Goal: Information Seeking & Learning: Check status

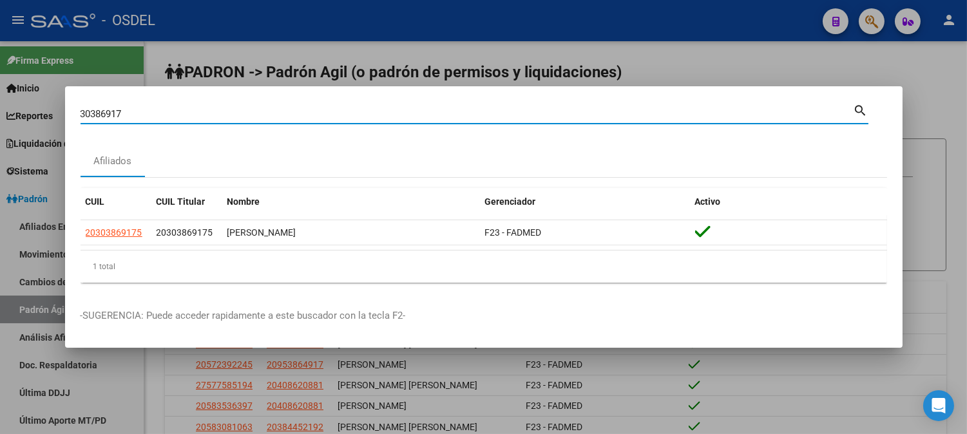
drag, startPoint x: 181, startPoint y: 113, endPoint x: 24, endPoint y: 100, distance: 157.1
click at [24, 100] on div "30386917 Buscar (apellido, dni, cuil, nro traspaso, cuit, obra social) search A…" at bounding box center [483, 217] width 967 height 434
paste input "20-38674295-3"
type input "20386742953"
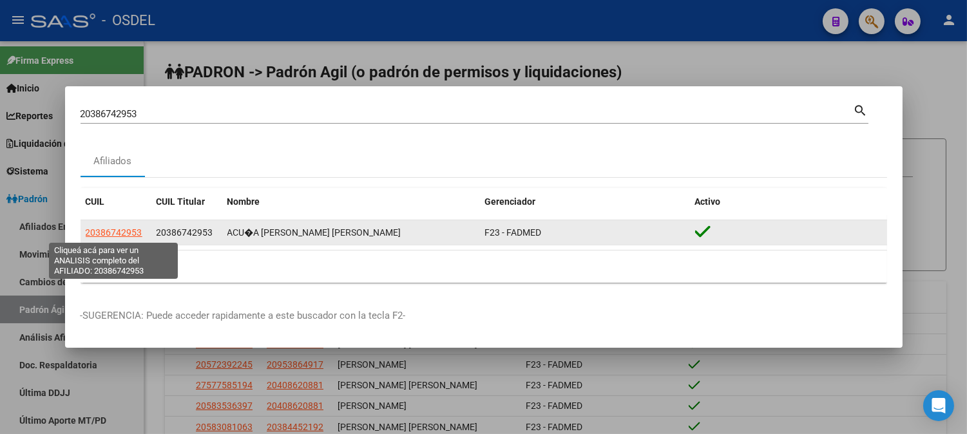
click at [120, 232] on span "20386742953" at bounding box center [114, 232] width 57 height 10
type textarea "20386742953"
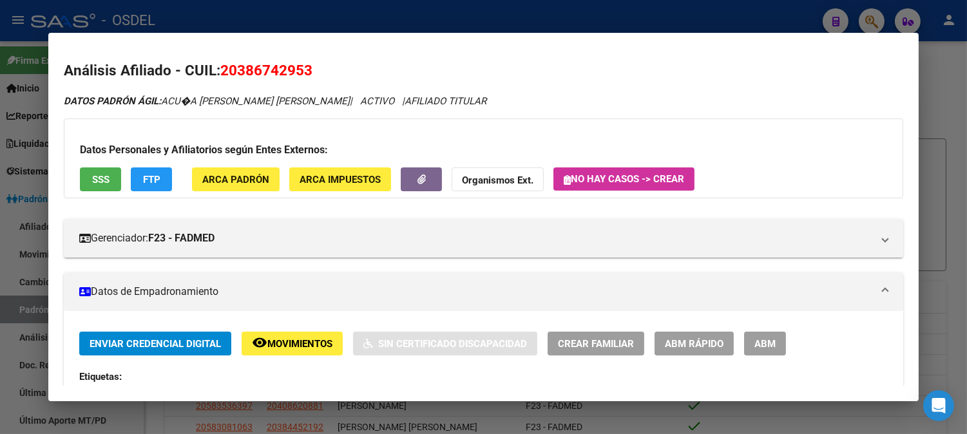
click at [107, 178] on button "SSS" at bounding box center [100, 179] width 41 height 24
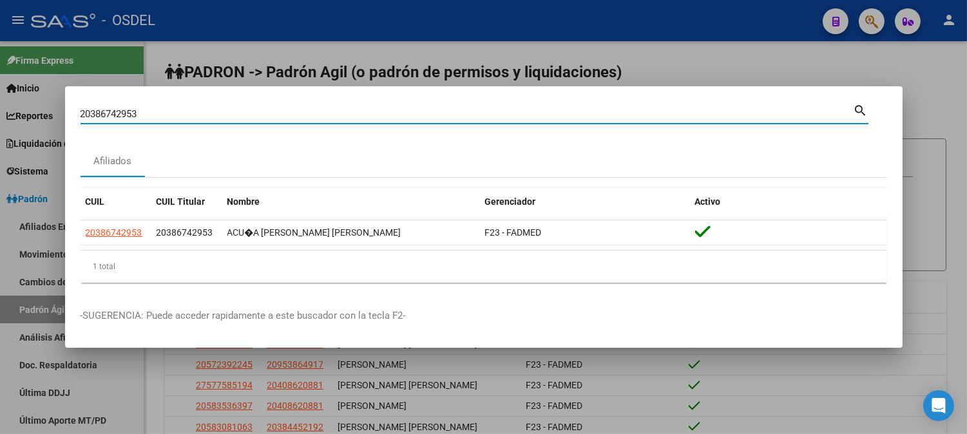
drag, startPoint x: 155, startPoint y: 117, endPoint x: 46, endPoint y: 105, distance: 108.9
click at [46, 105] on div "20386742953 Buscar (apellido, dni, cuil, nro traspaso, cuit, obra social) searc…" at bounding box center [483, 217] width 967 height 434
paste input "-41706094-5"
type input "20417060945"
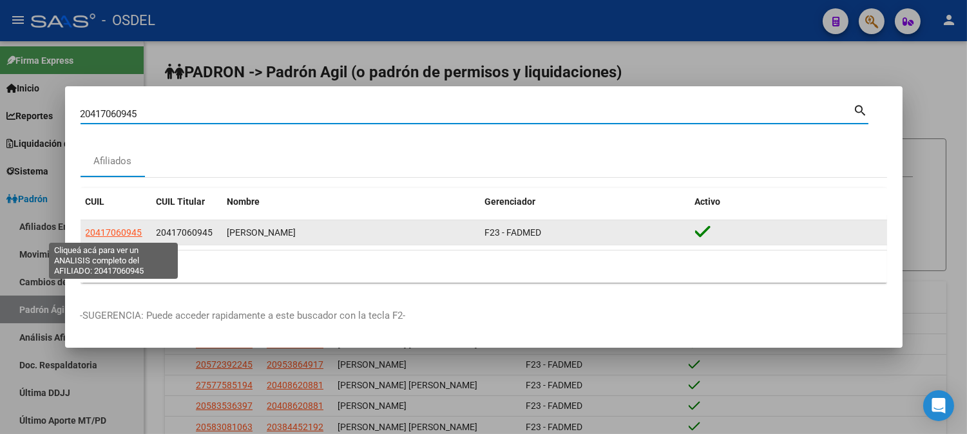
click at [112, 234] on span "20417060945" at bounding box center [114, 232] width 57 height 10
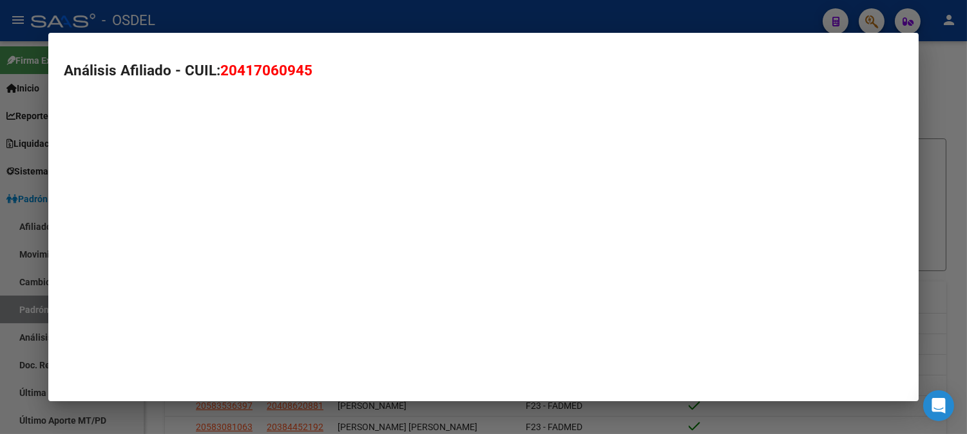
type textarea "20417060945"
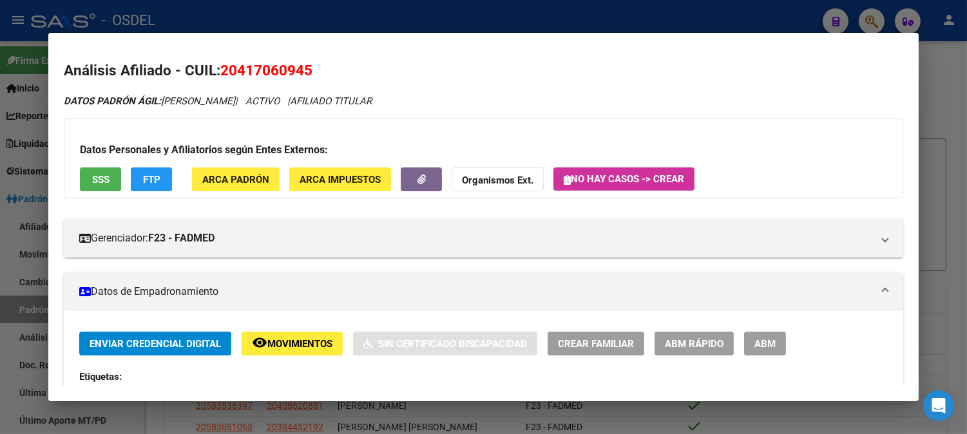
click at [108, 183] on button "SSS" at bounding box center [100, 179] width 41 height 24
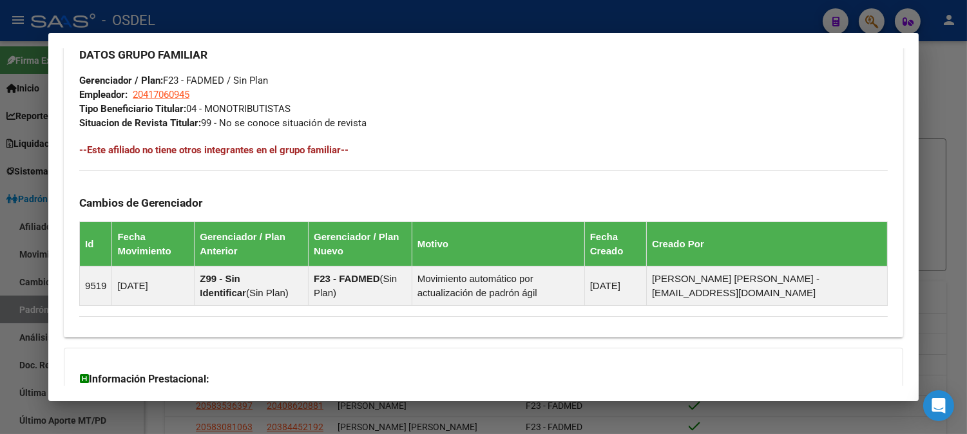
scroll to position [736, 0]
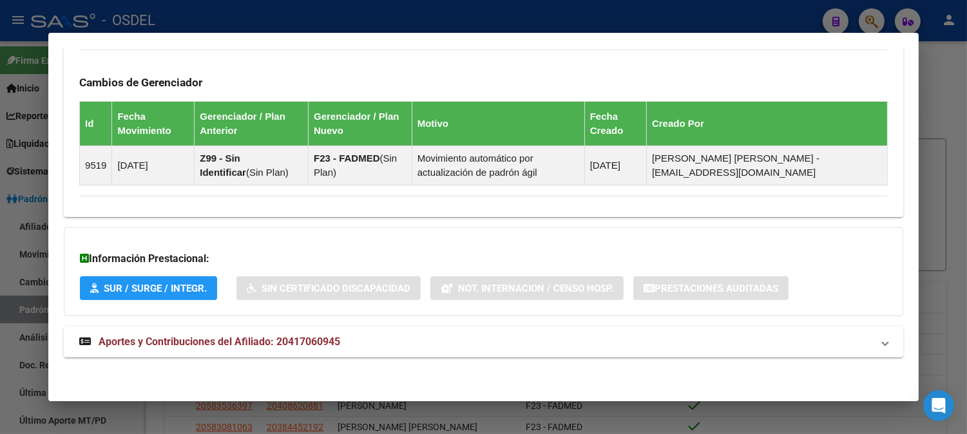
click at [248, 339] on span "Aportes y Contribuciones del Afiliado: 20417060945" at bounding box center [220, 342] width 242 height 12
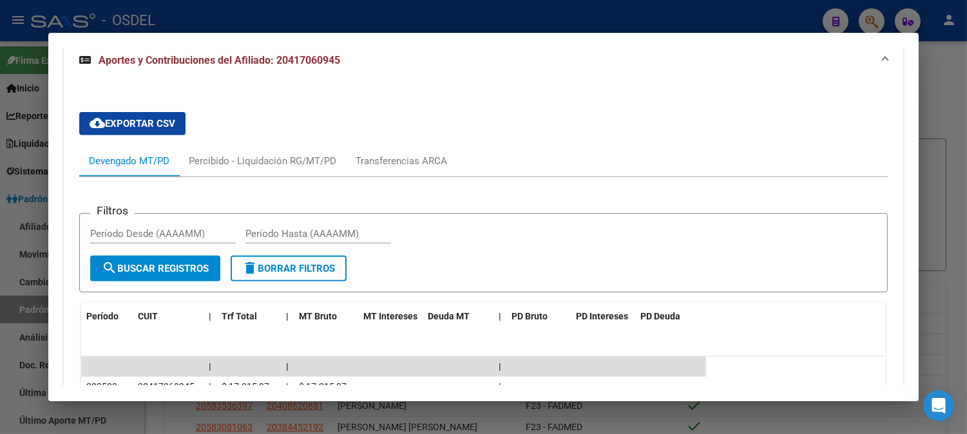
scroll to position [1093, 0]
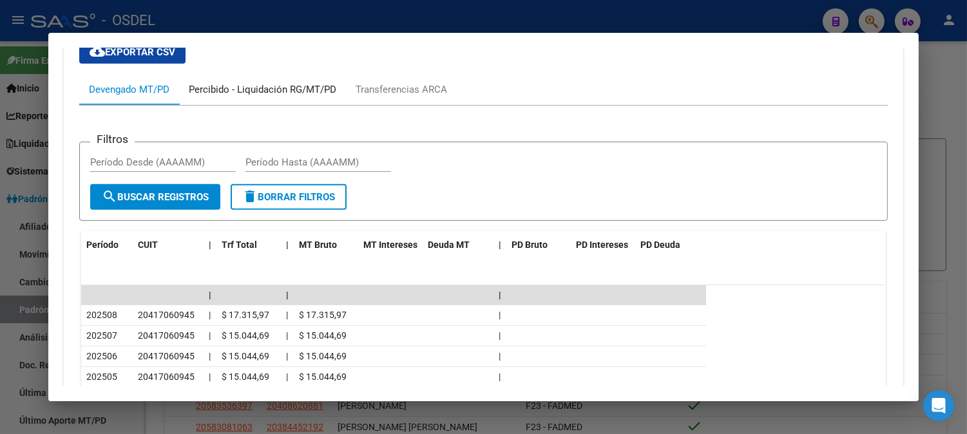
click at [271, 87] on div "Percibido - Liquidación RG/MT/PD" at bounding box center [263, 89] width 148 height 14
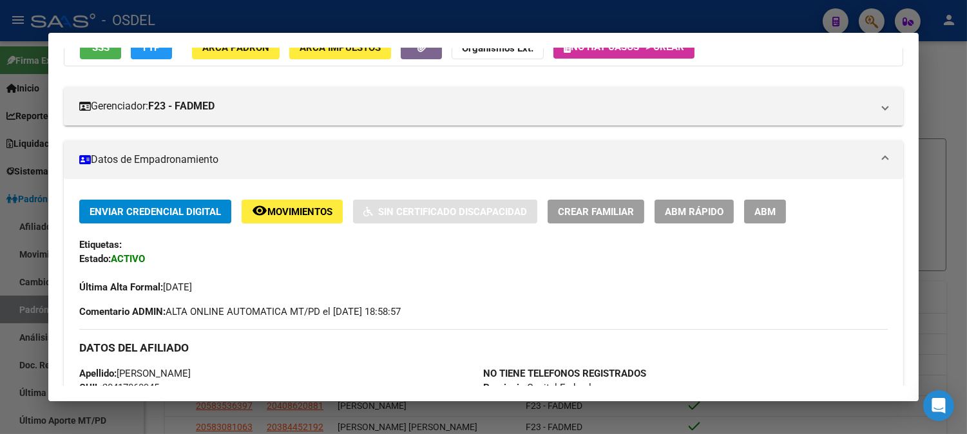
scroll to position [0, 0]
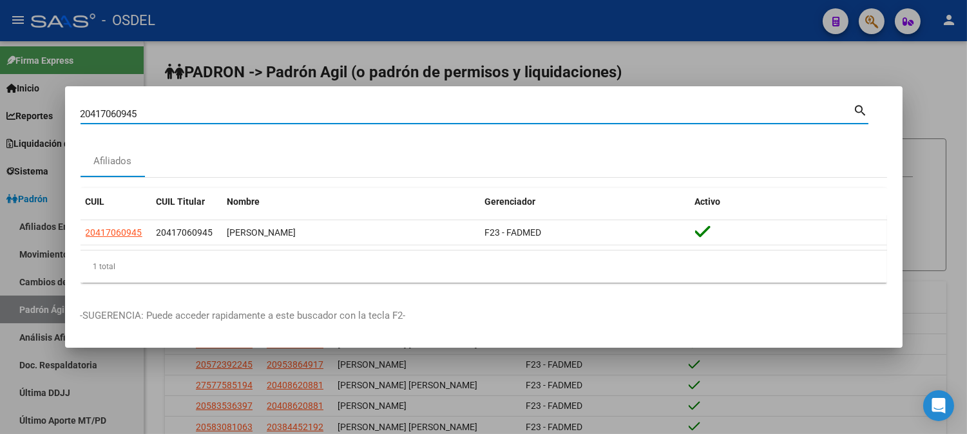
drag, startPoint x: 55, startPoint y: 114, endPoint x: 36, endPoint y: 114, distance: 18.7
click at [36, 114] on div "20417060945 Buscar (apellido, dni, cuil, nro traspaso, cuit, obra social) searc…" at bounding box center [483, 217] width 967 height 434
paste input "-42252830-0"
type input "20422528300"
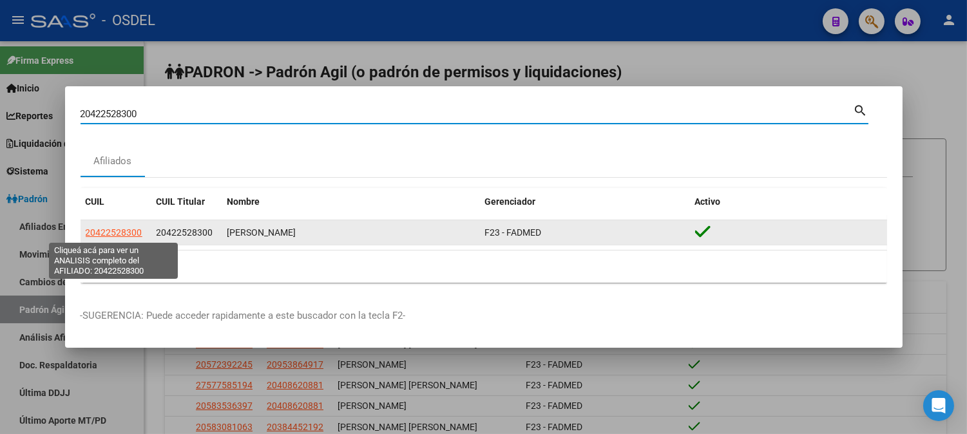
click at [120, 233] on span "20422528300" at bounding box center [114, 232] width 57 height 10
type textarea "20422528300"
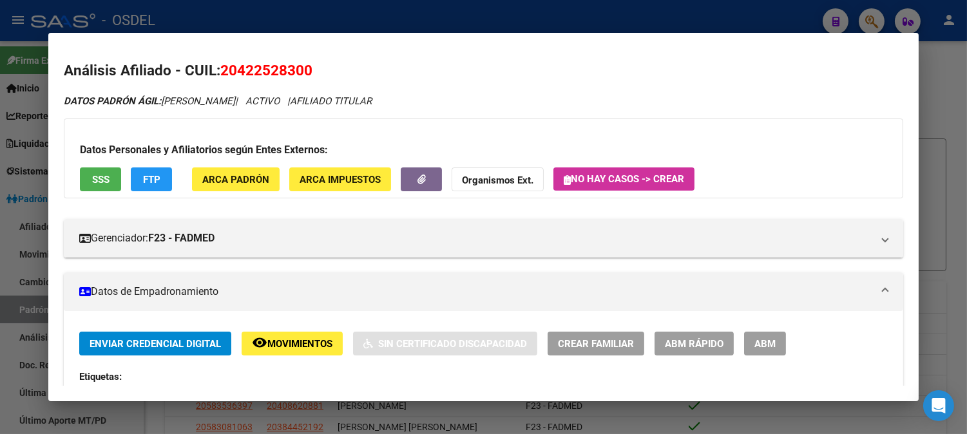
click at [95, 189] on button "SSS" at bounding box center [100, 179] width 41 height 24
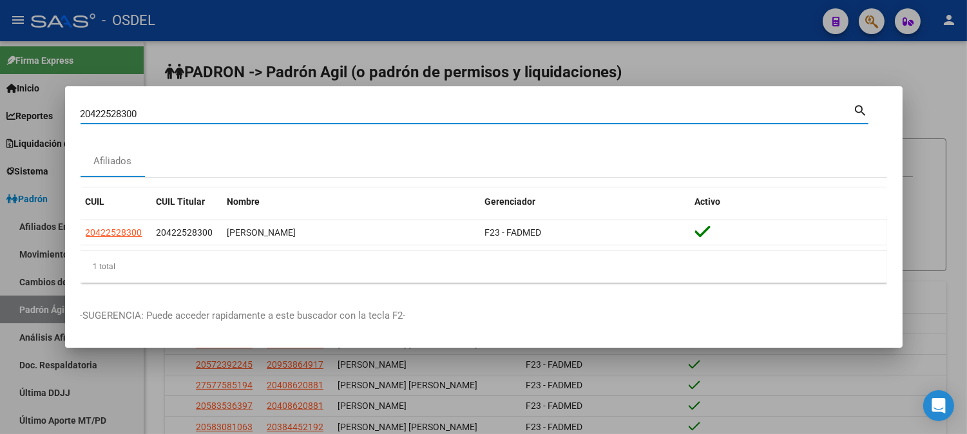
drag, startPoint x: 149, startPoint y: 111, endPoint x: 0, endPoint y: 106, distance: 148.9
click at [0, 106] on div "20422528300 Buscar (apellido, dni, cuil, nro traspaso, cuit, obra social) searc…" at bounding box center [483, 217] width 967 height 434
paste input "-21921039-7"
type input "20219210397"
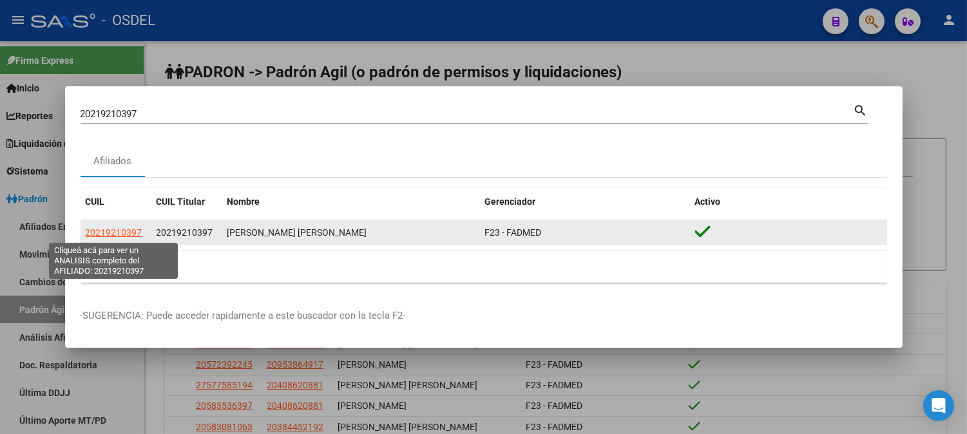
click at [104, 230] on span "20219210397" at bounding box center [114, 232] width 57 height 10
type textarea "20219210397"
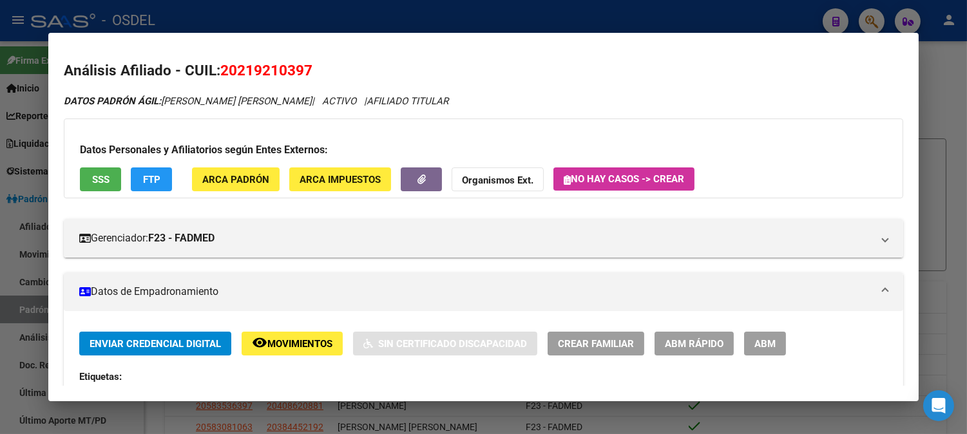
click at [97, 183] on span "SSS" at bounding box center [100, 180] width 17 height 12
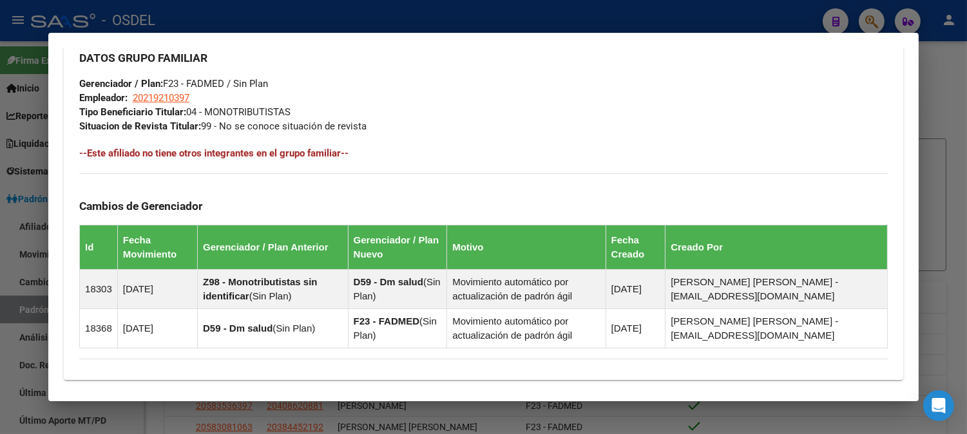
scroll to position [789, 0]
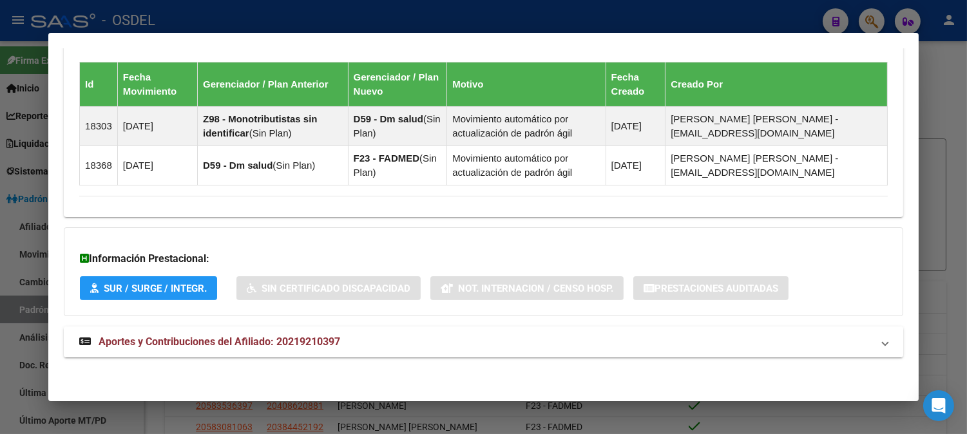
click at [265, 344] on span "Aportes y Contribuciones del Afiliado: 20219210397" at bounding box center [220, 342] width 242 height 12
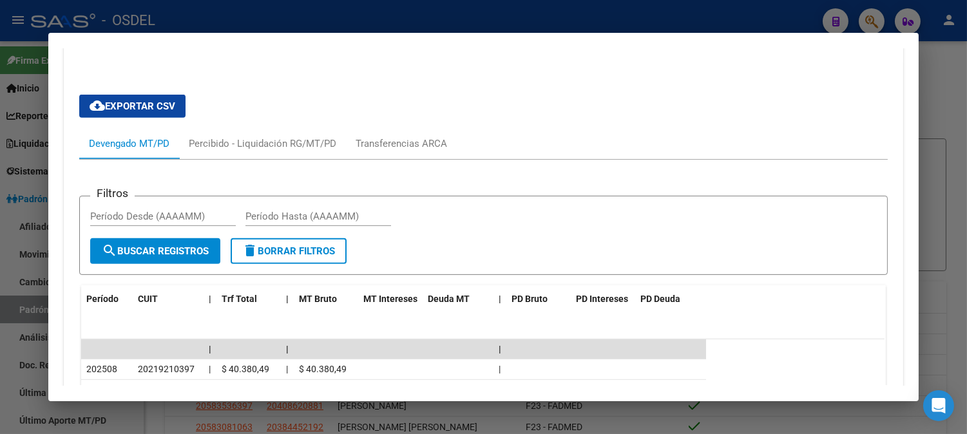
scroll to position [1076, 0]
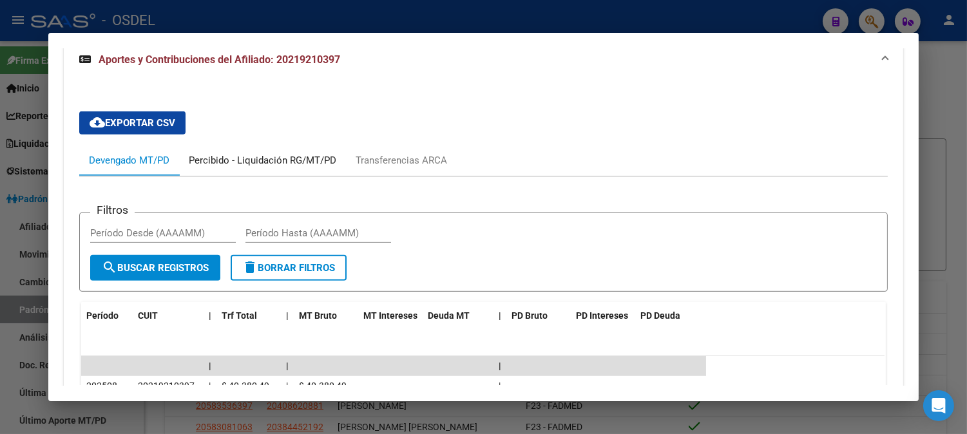
click at [272, 158] on div "Percibido - Liquidación RG/MT/PD" at bounding box center [263, 160] width 148 height 14
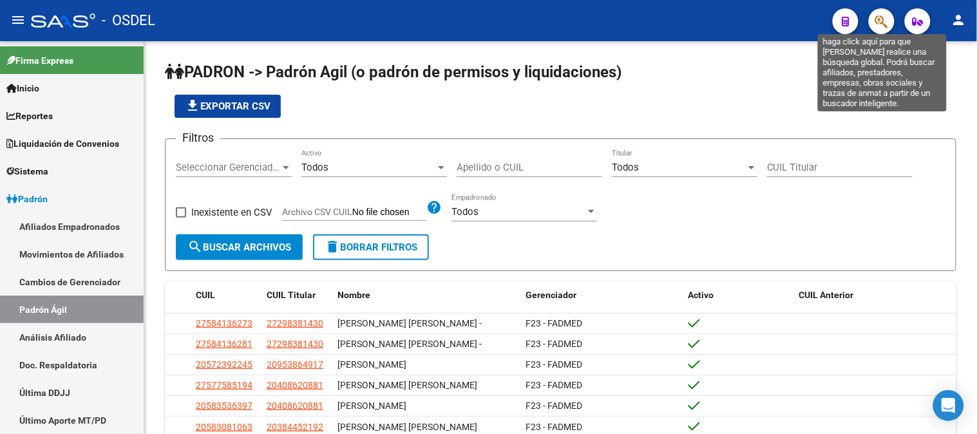
click at [886, 23] on icon "button" at bounding box center [881, 21] width 13 height 15
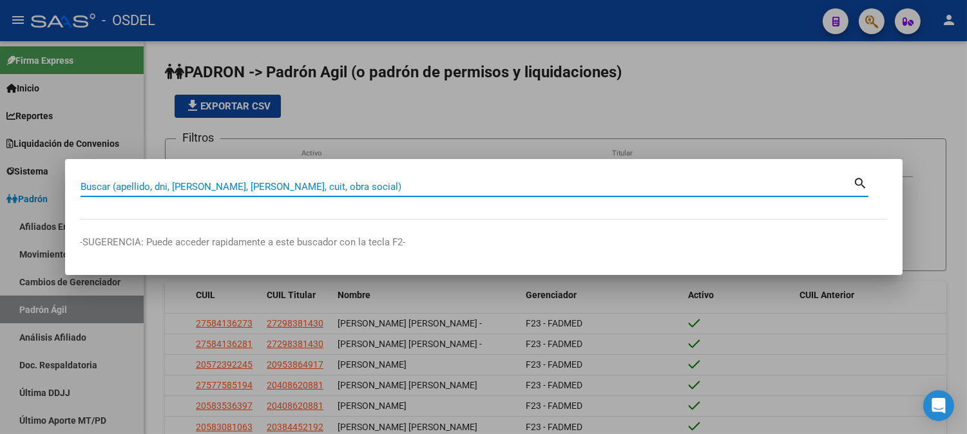
paste input "20384452192"
type input "20384452192"
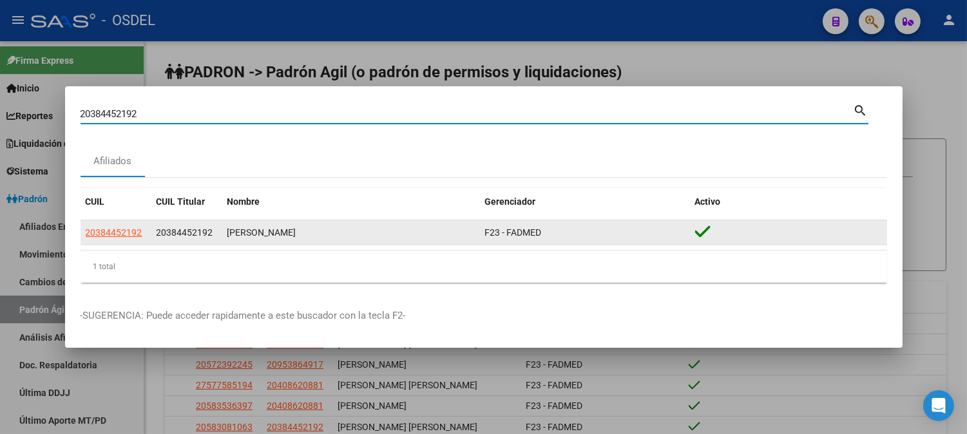
click at [119, 238] on app-link-go-to "20384452192" at bounding box center [114, 232] width 57 height 15
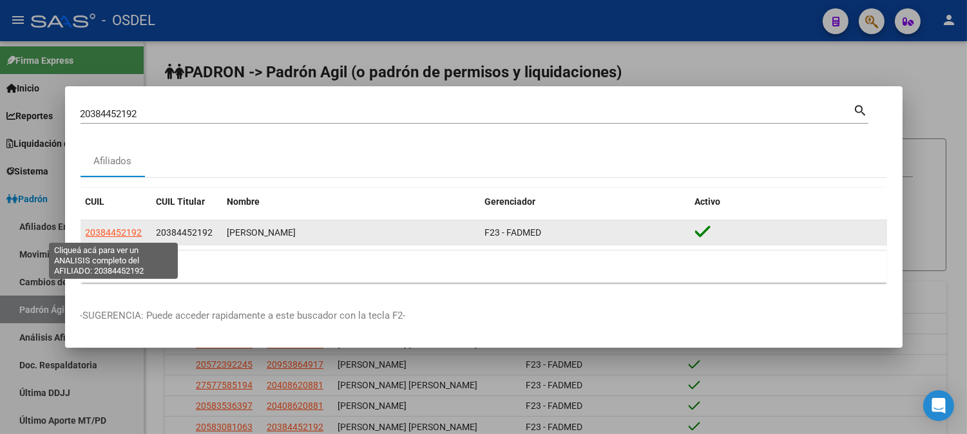
click at [123, 233] on span "20384452192" at bounding box center [114, 232] width 57 height 10
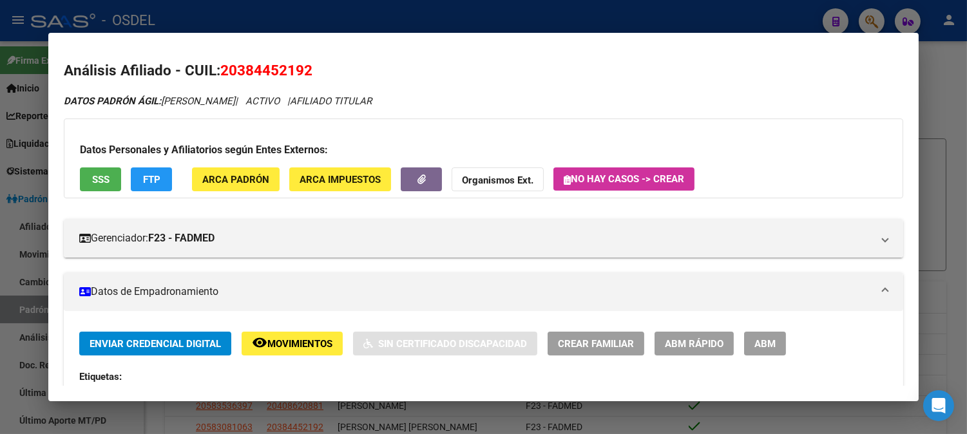
click at [104, 179] on span "SSS" at bounding box center [100, 180] width 17 height 12
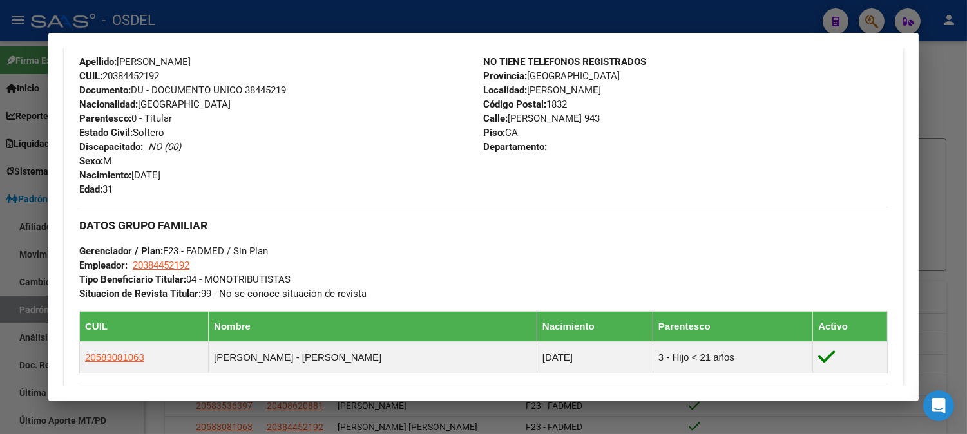
scroll to position [644, 0]
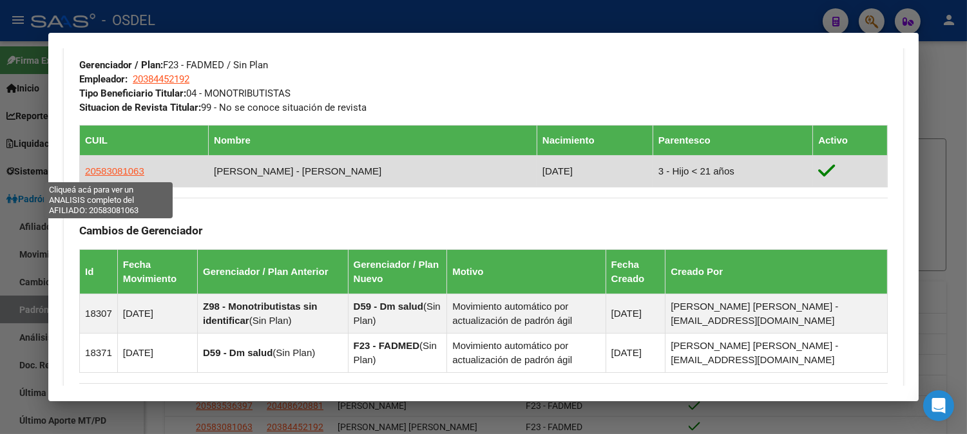
click at [99, 173] on span "20583081063" at bounding box center [114, 171] width 59 height 11
type textarea "20583081063"
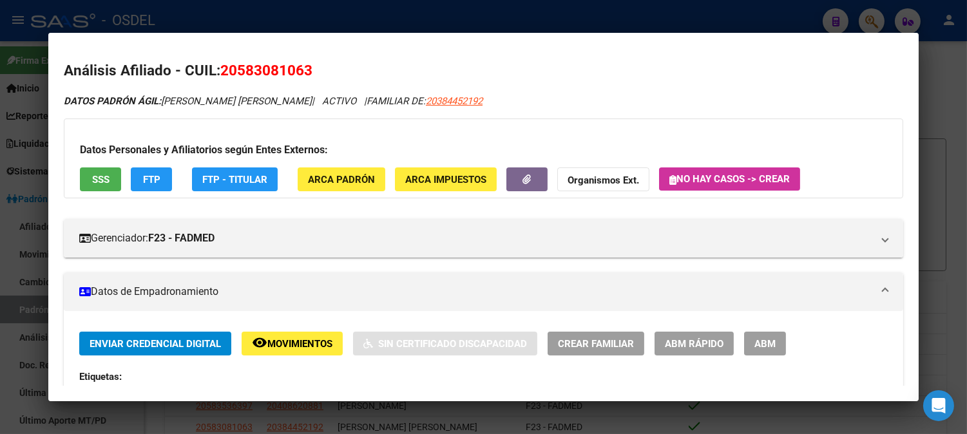
click at [106, 175] on button "SSS" at bounding box center [100, 179] width 41 height 24
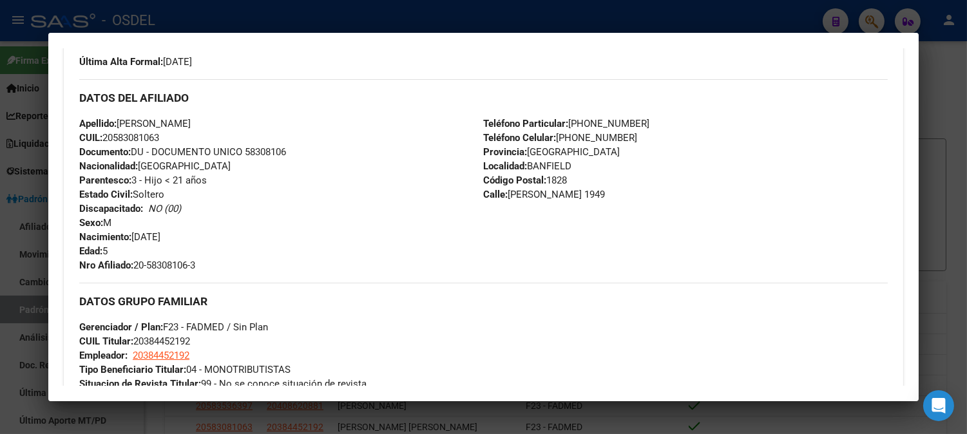
scroll to position [853, 0]
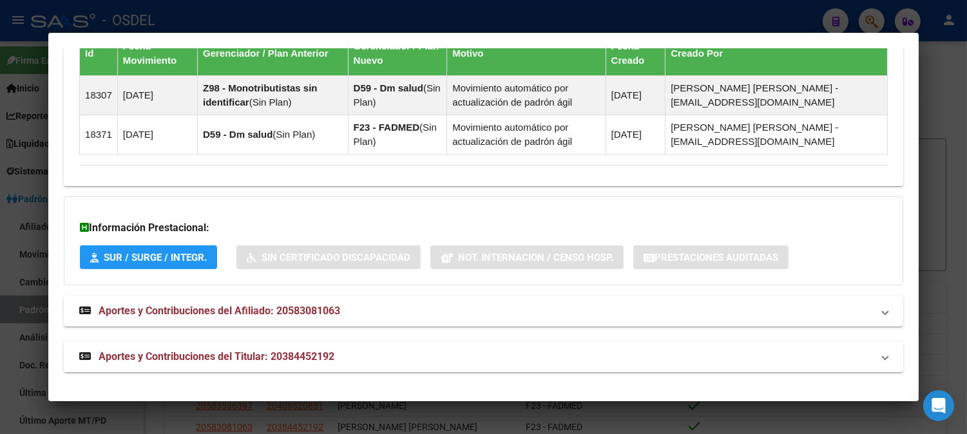
click at [230, 356] on span "Aportes y Contribuciones del Titular: 20384452192" at bounding box center [217, 356] width 236 height 12
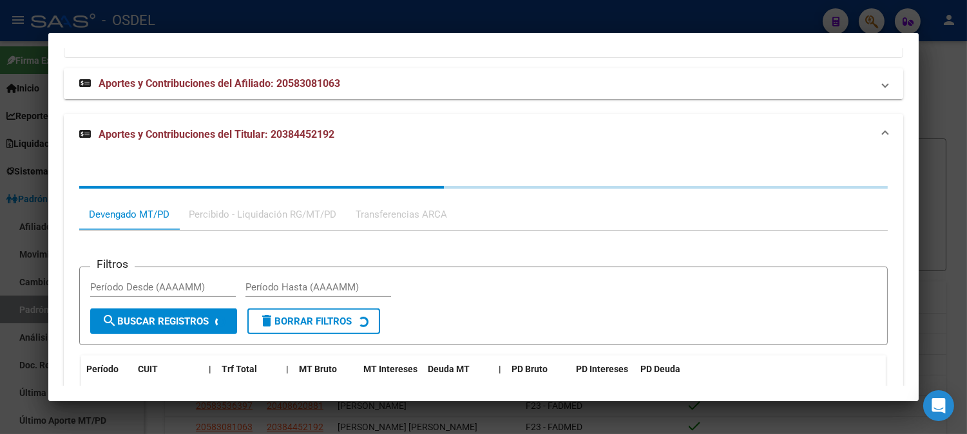
scroll to position [1140, 0]
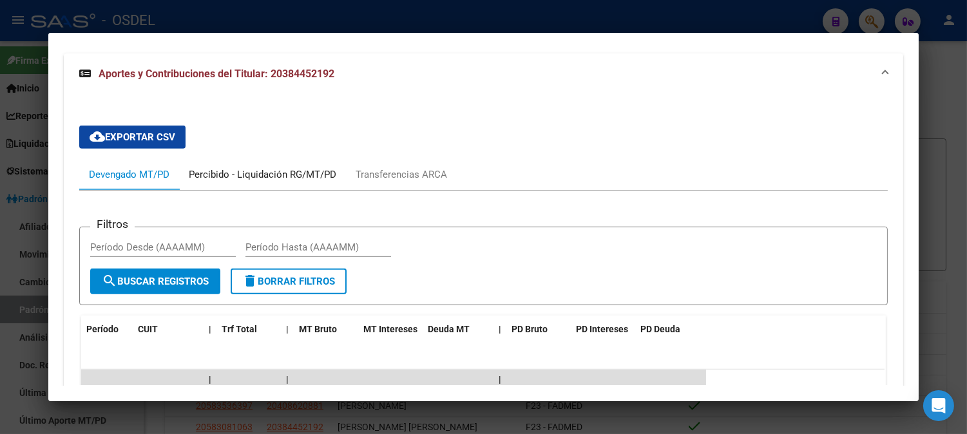
click at [295, 176] on div "Percibido - Liquidación RG/MT/PD" at bounding box center [263, 174] width 148 height 14
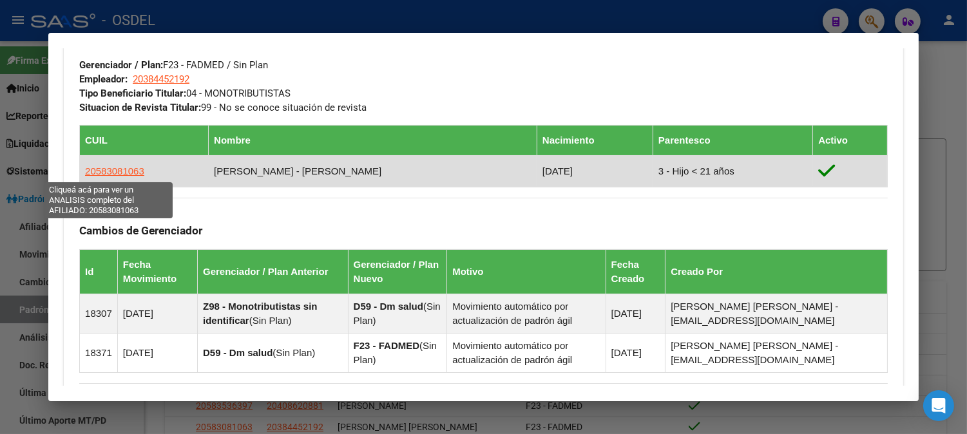
click at [111, 170] on span "20583081063" at bounding box center [114, 171] width 59 height 11
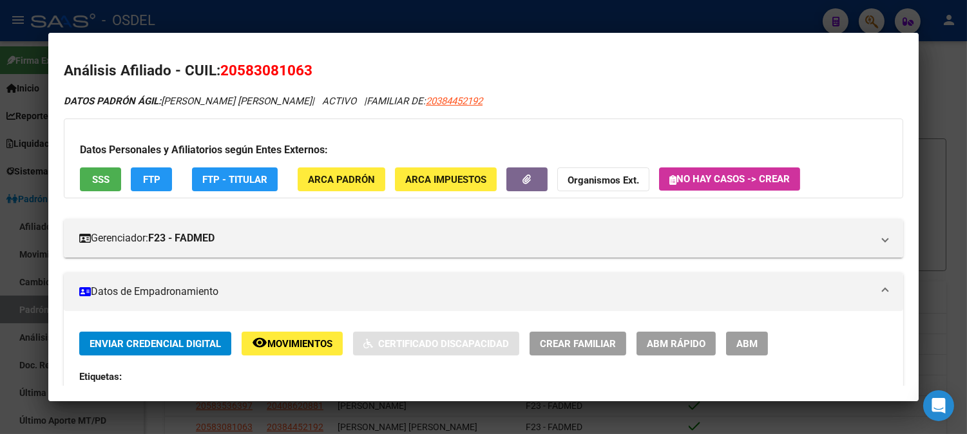
click at [98, 178] on span "SSS" at bounding box center [100, 180] width 17 height 12
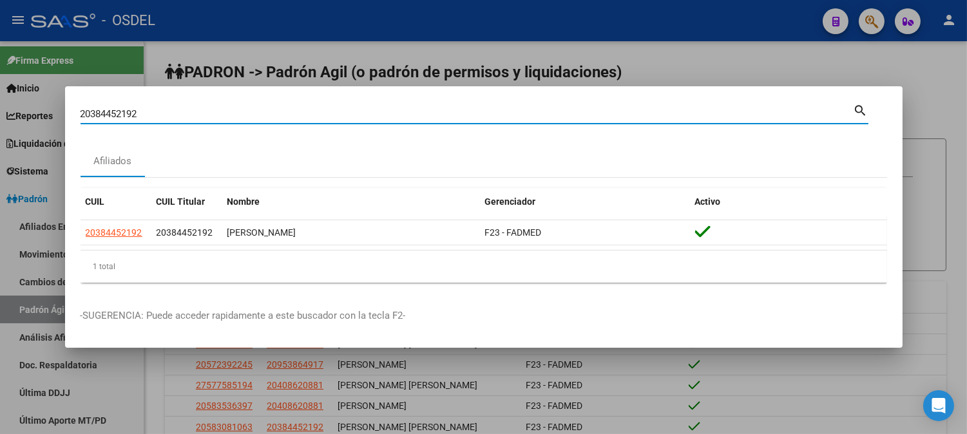
drag, startPoint x: 160, startPoint y: 110, endPoint x: 56, endPoint y: 106, distance: 103.8
click at [56, 106] on div "20384452192 Buscar (apellido, dni, cuil, nro traspaso, cuit, obra social) searc…" at bounding box center [483, 217] width 967 height 434
paste input "42587690"
type input "42587690"
